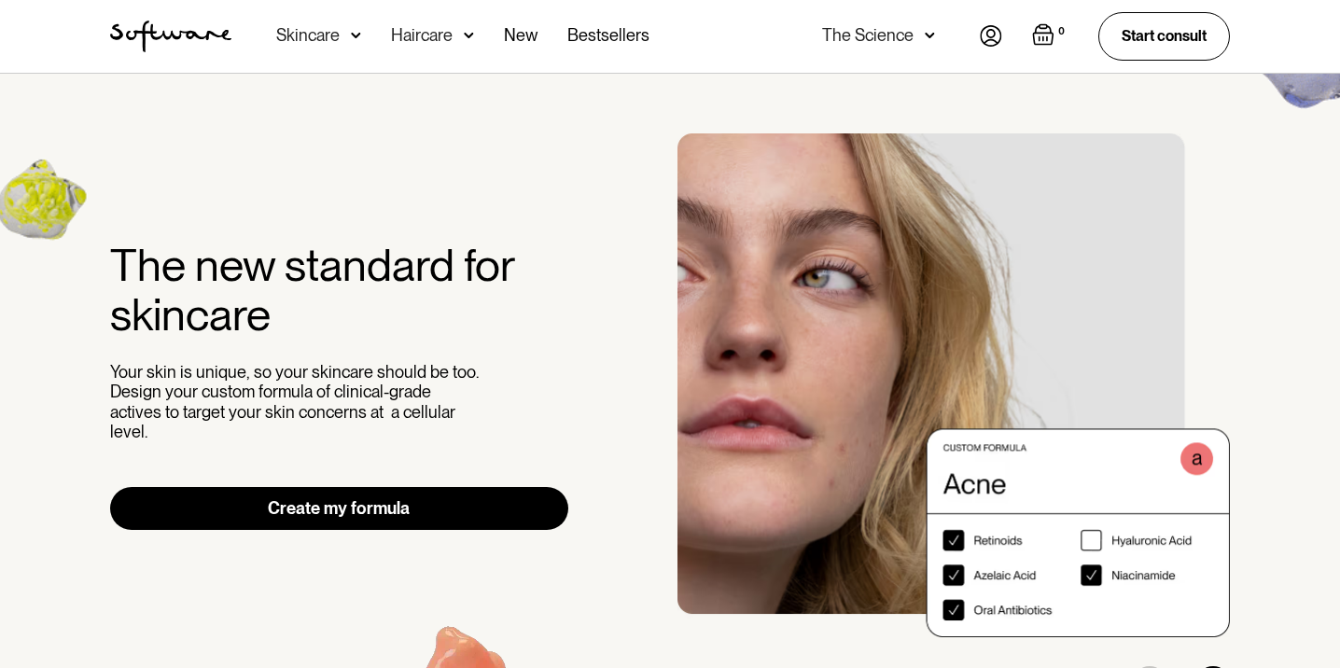
click at [422, 500] on link "Create my formula" at bounding box center [339, 508] width 458 height 43
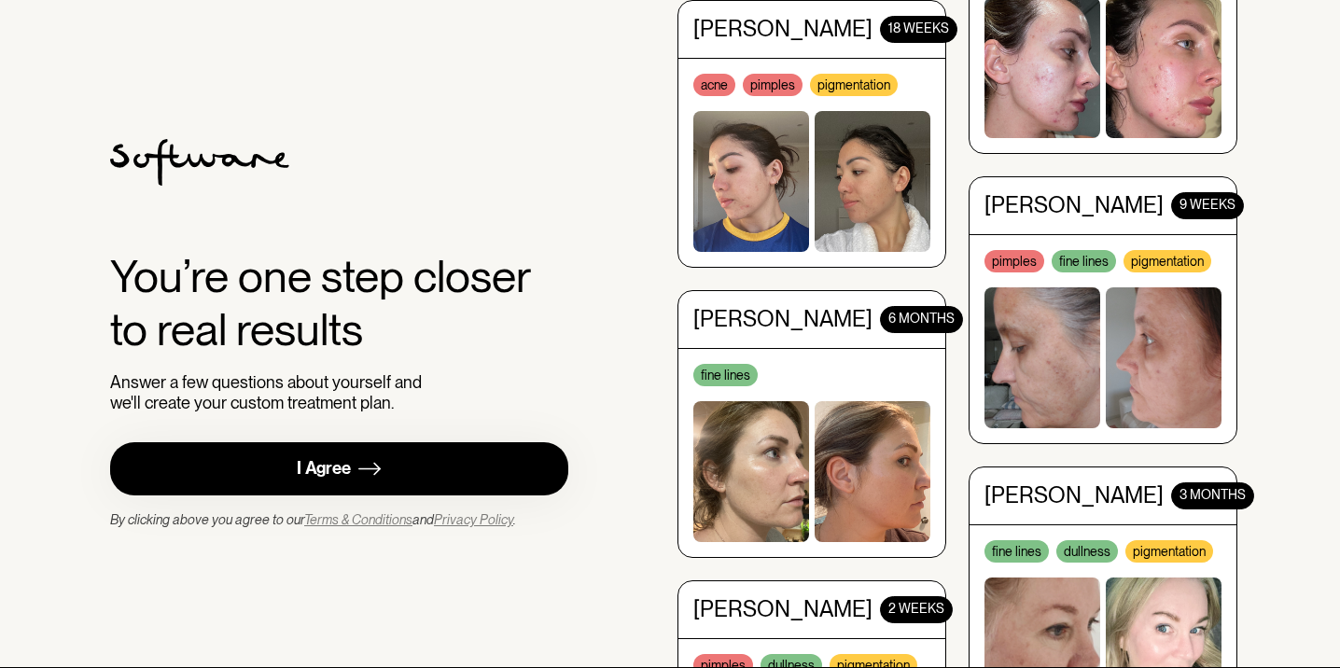
click at [472, 480] on link "I Agree" at bounding box center [339, 468] width 458 height 53
